Goal: Task Accomplishment & Management: Manage account settings

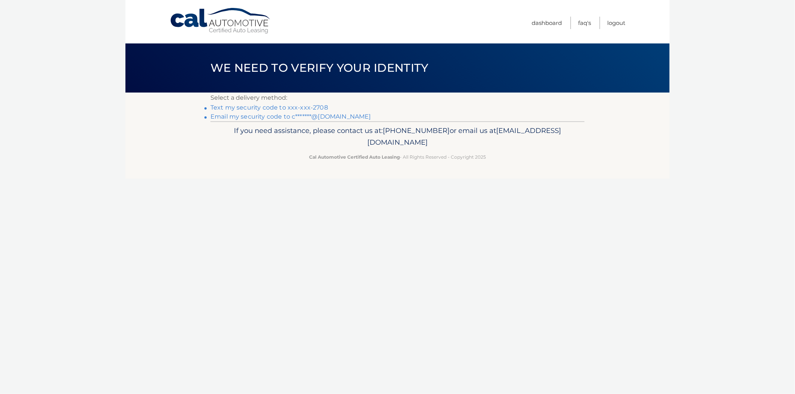
click at [265, 104] on link "Text my security code to xxx-xxx-2708" at bounding box center [269, 107] width 118 height 7
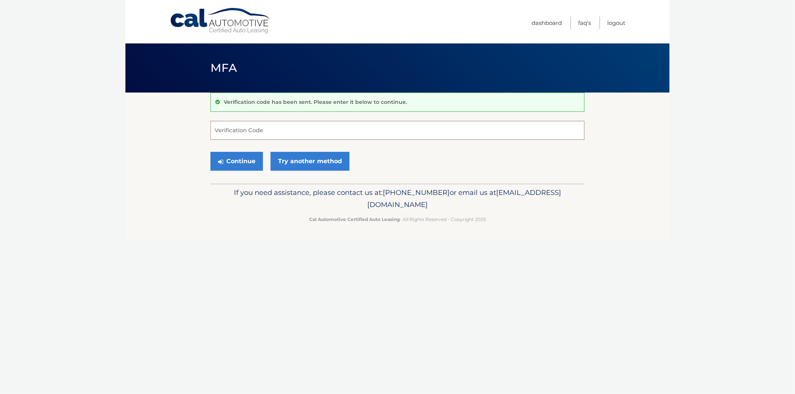
click at [246, 134] on input "Verification Code" at bounding box center [397, 130] width 374 height 19
click at [254, 130] on input "Verification Code" at bounding box center [397, 130] width 374 height 19
type input "351707"
click at [237, 152] on button "Continue" at bounding box center [236, 161] width 53 height 19
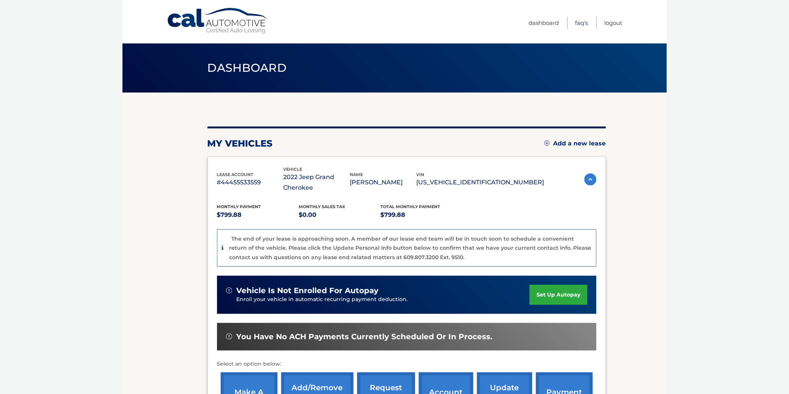
click at [588, 24] on link "FAQ's" at bounding box center [581, 23] width 13 height 12
